Goal: Task Accomplishment & Management: Use online tool/utility

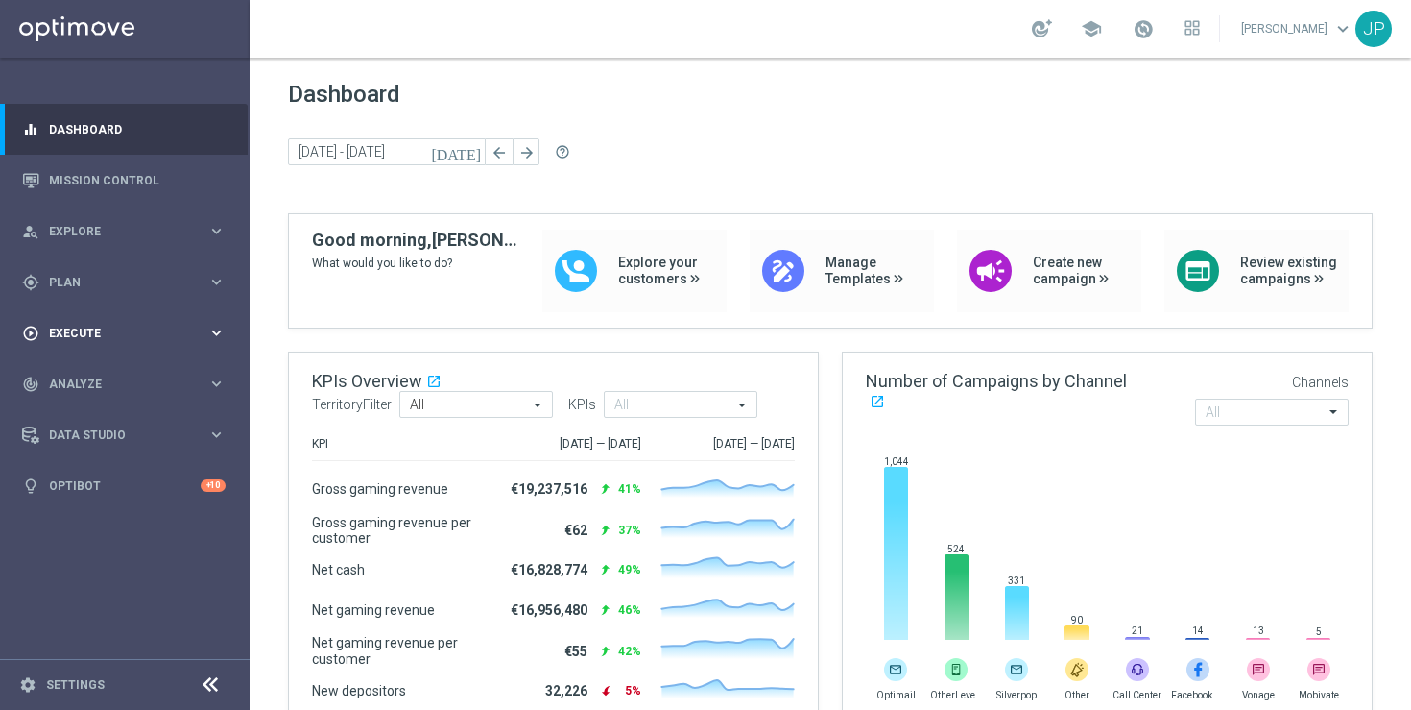
click at [149, 318] on div "play_circle_outline Execute keyboard_arrow_right" at bounding box center [124, 332] width 248 height 51
click at [178, 367] on link "Campaign Builder" at bounding box center [125, 372] width 150 height 15
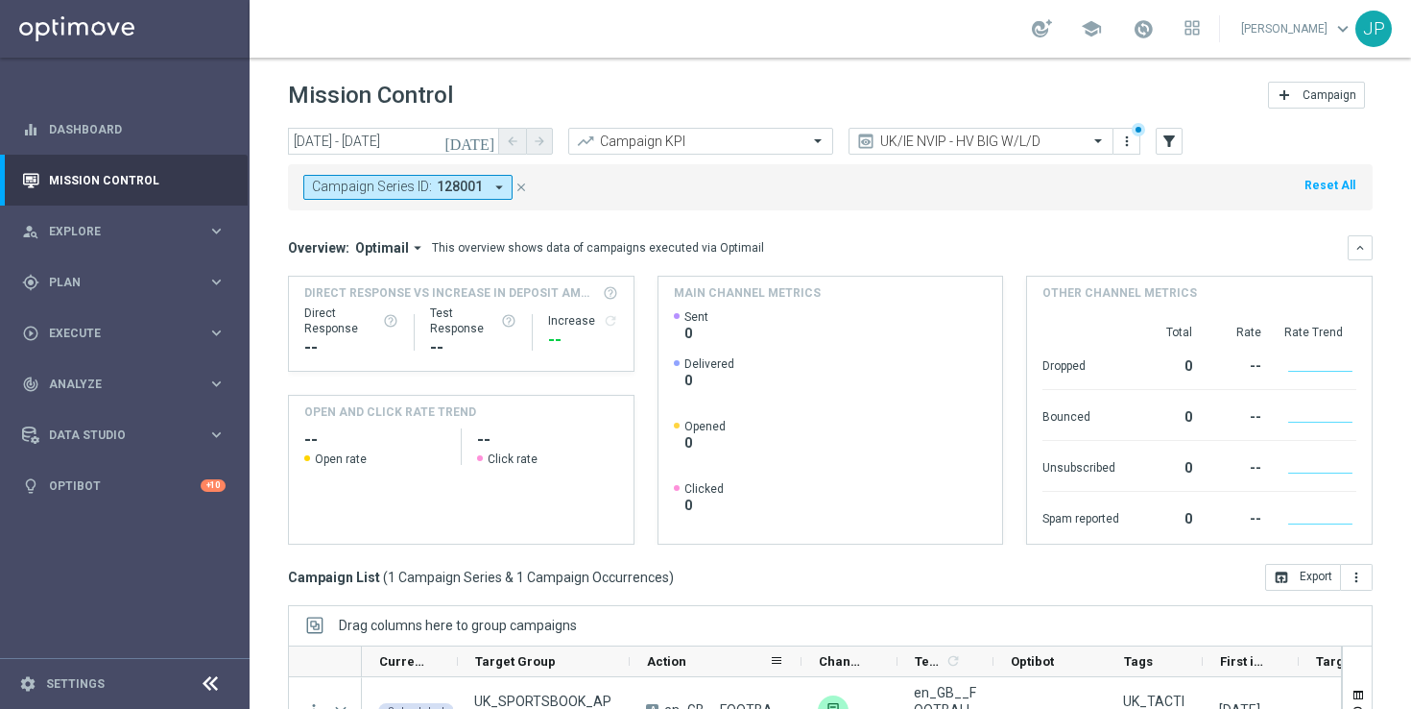
scroll to position [252, 0]
